Goal: Transaction & Acquisition: Purchase product/service

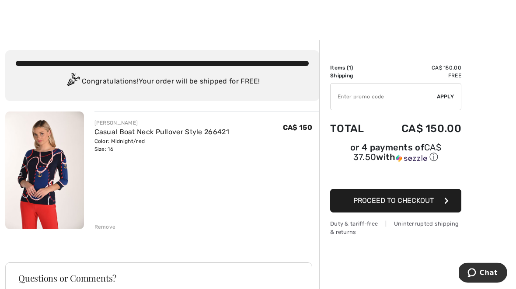
scroll to position [3, 0]
click at [400, 201] on span "Proceed to Checkout" at bounding box center [393, 200] width 80 height 8
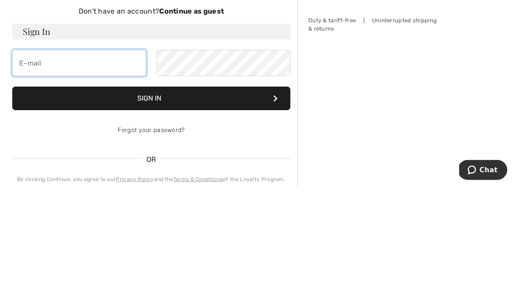
type input "barbaraelworthy@gmail.com"
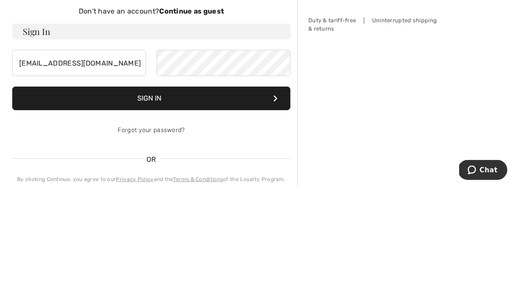
click at [151, 190] on button "Sign In" at bounding box center [151, 202] width 278 height 24
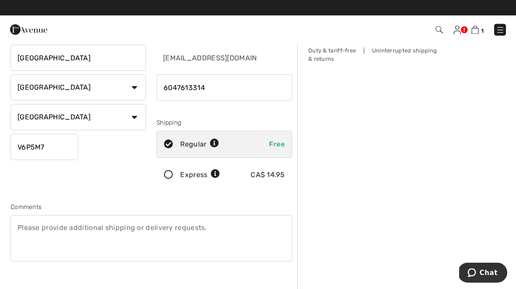
scroll to position [81, 0]
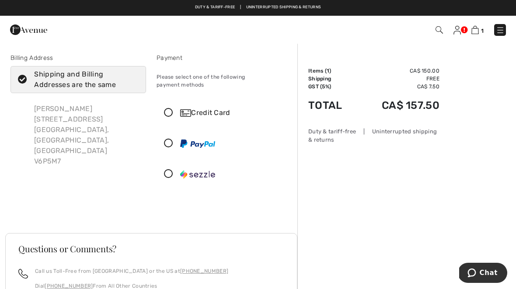
click at [188, 109] on img at bounding box center [185, 112] width 11 height 7
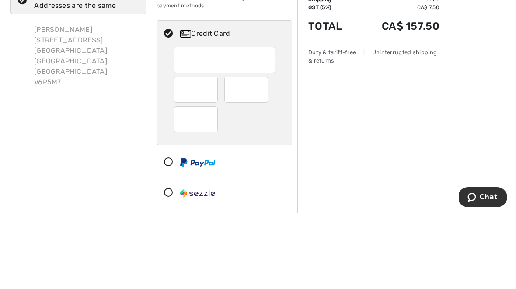
scroll to position [109, 0]
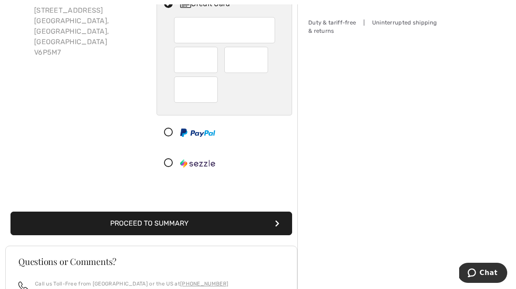
click at [493, 25] on div "Order Summary Details Items ( 1 ) CA$ 150.00 Promo code CA$ 0.00 Shipping Free …" at bounding box center [406, 190] width 219 height 512
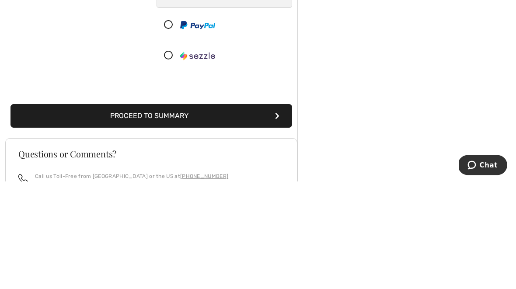
click at [198, 212] on button "Proceed to Summary" at bounding box center [150, 224] width 281 height 24
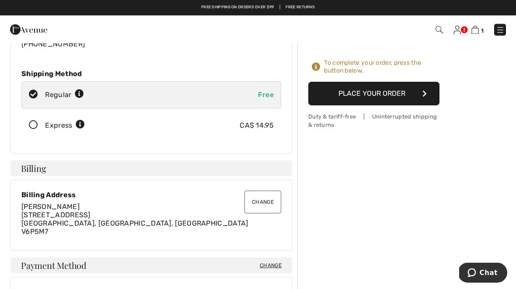
scroll to position [102, 0]
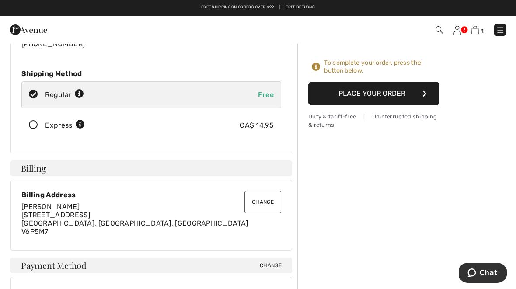
click at [368, 96] on button "Place Your Order" at bounding box center [373, 94] width 131 height 24
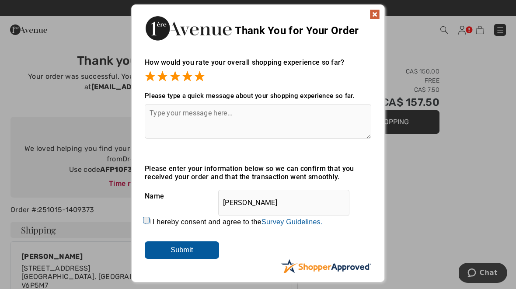
click at [375, 16] on img at bounding box center [374, 14] width 10 height 10
